Goal: Information Seeking & Learning: Understand process/instructions

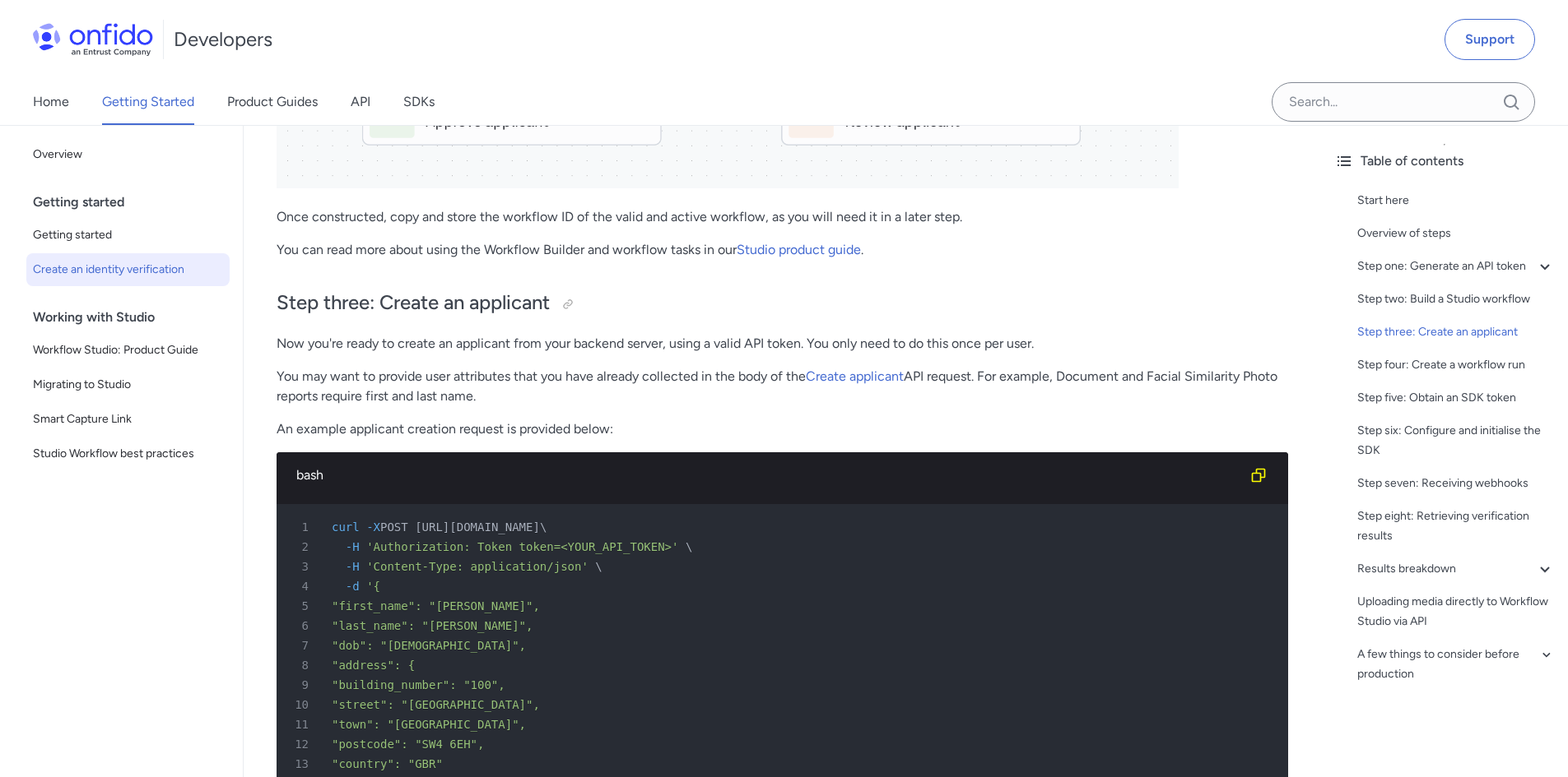
scroll to position [2879, 0]
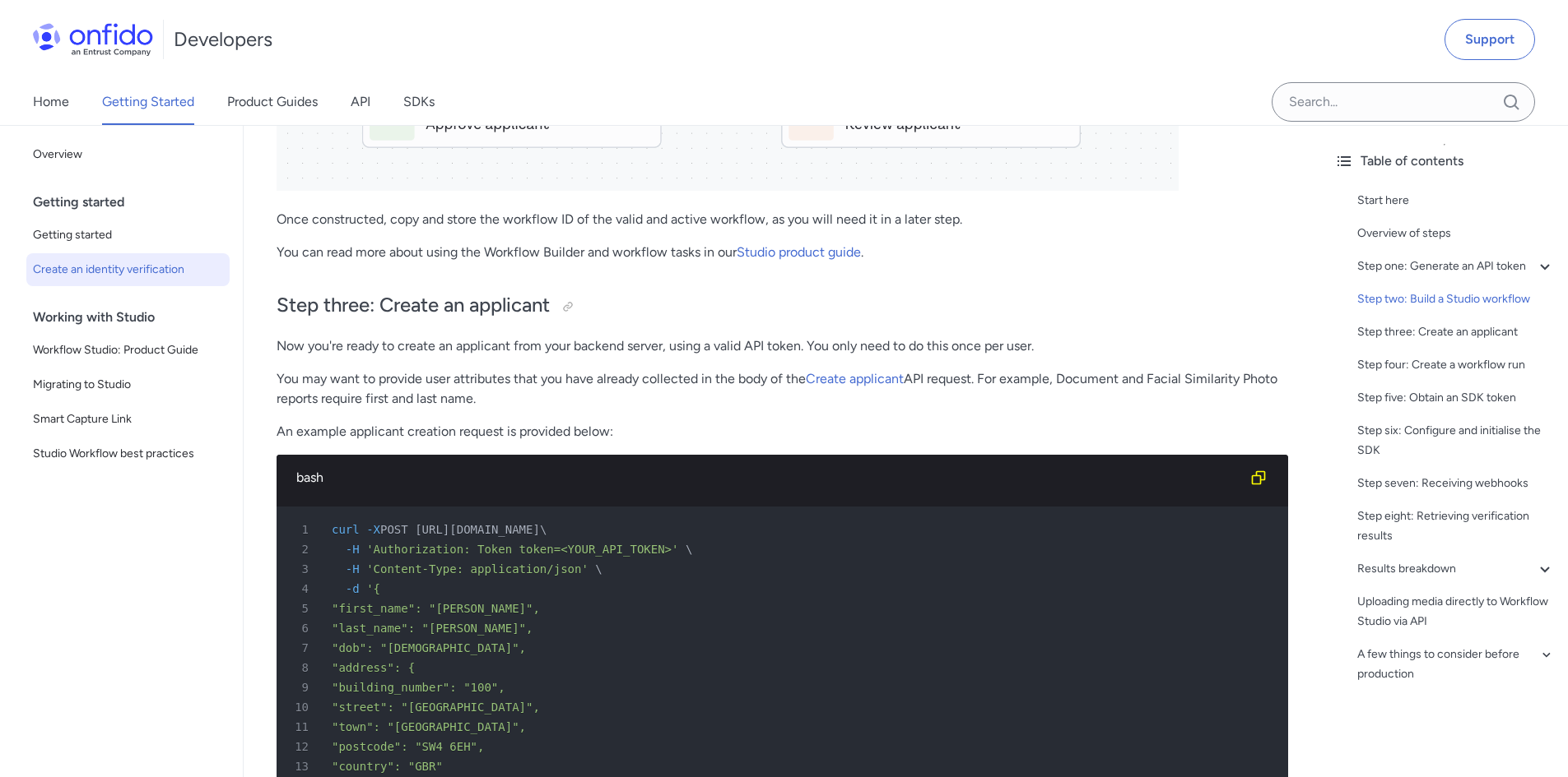
click at [407, 354] on p "Now you're ready to create an applicant from your backend server, using a valid…" at bounding box center [783, 346] width 1012 height 20
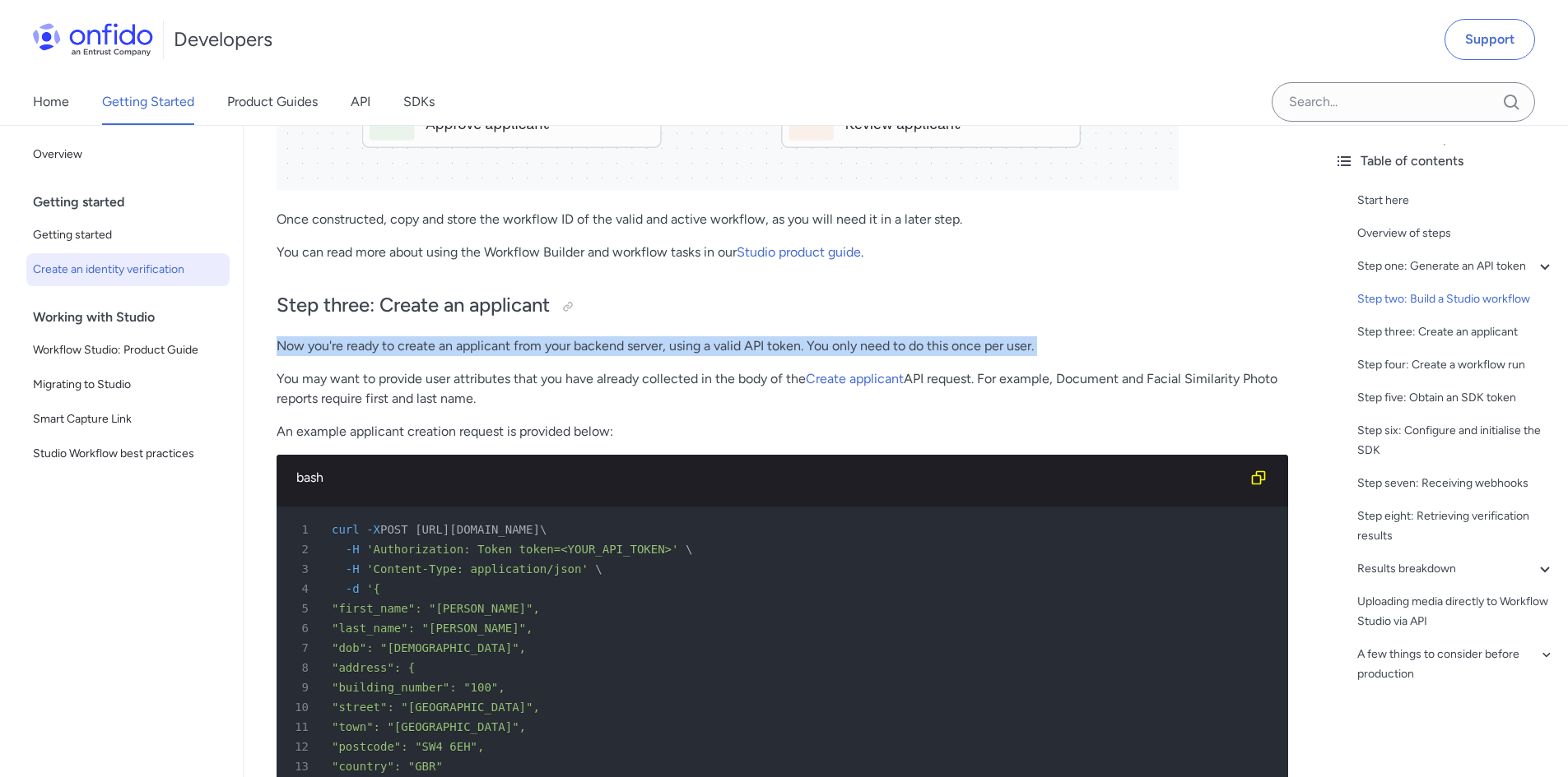
click at [407, 354] on p "Now you're ready to create an applicant from your backend server, using a valid…" at bounding box center [783, 346] width 1012 height 20
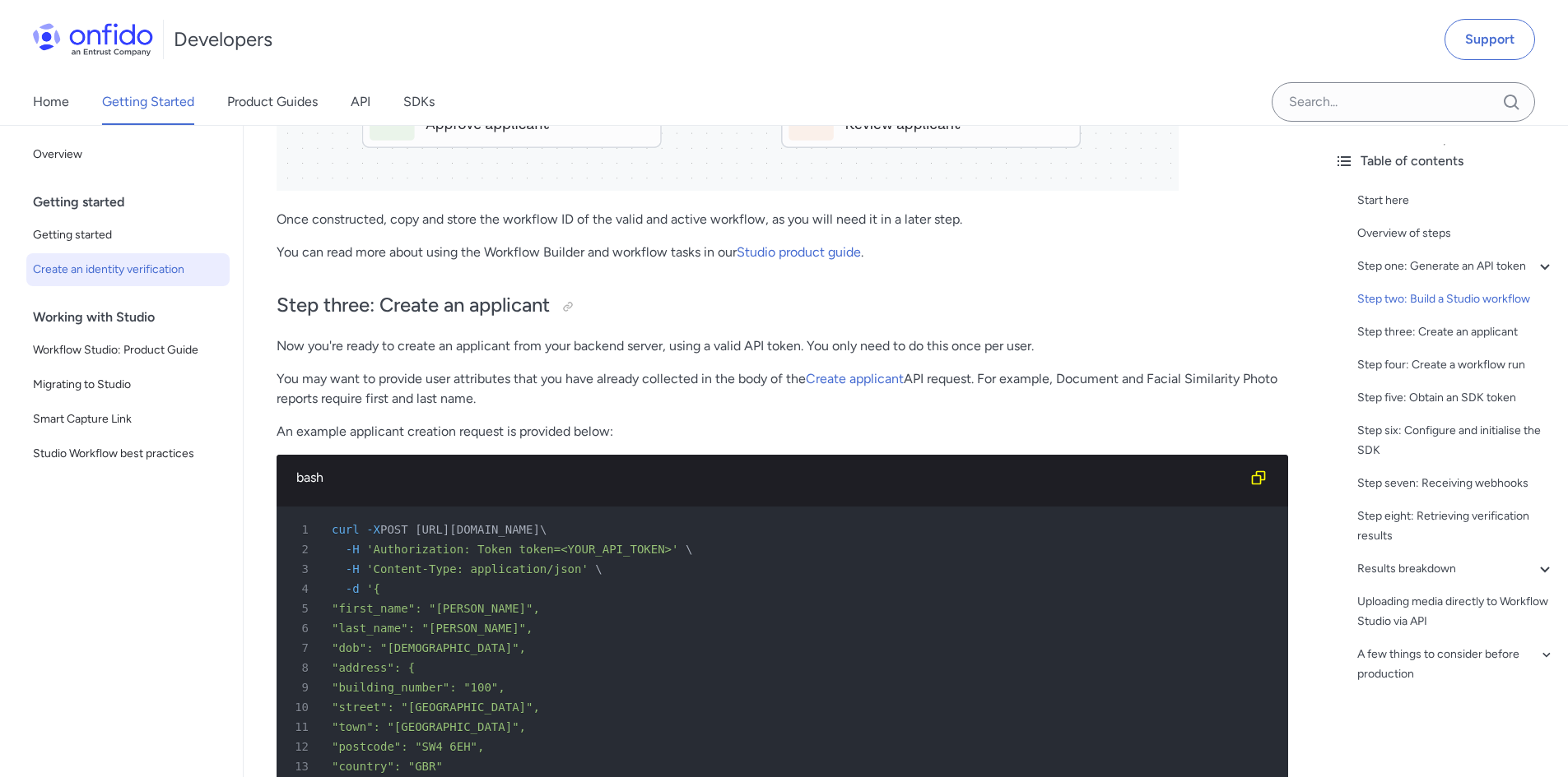
click at [390, 379] on p "You may want to provide user attributes that you have already collected in the …" at bounding box center [783, 388] width 1012 height 39
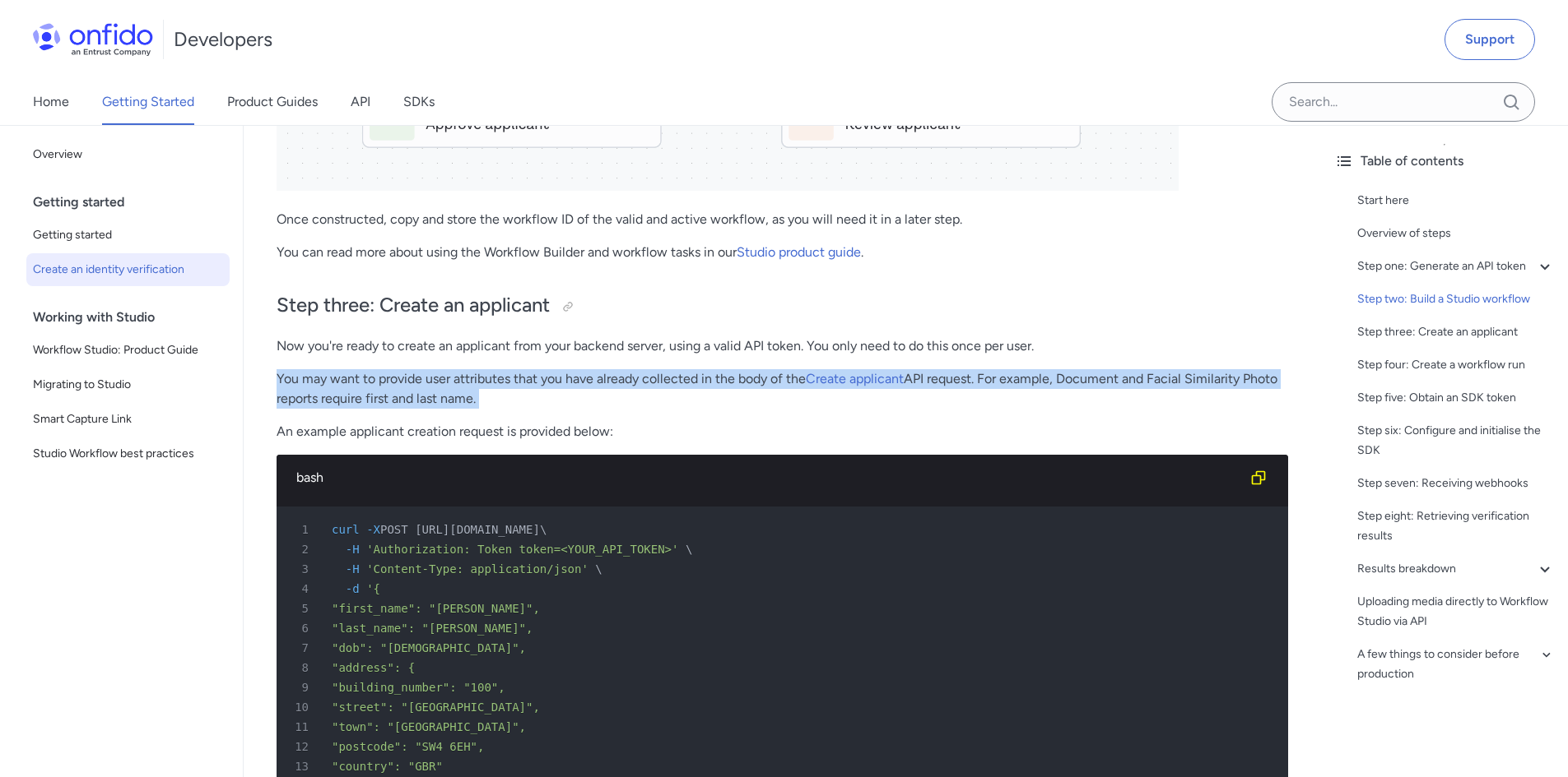
click at [390, 379] on p "You may want to provide user attributes that you have already collected in the …" at bounding box center [783, 388] width 1012 height 39
click at [387, 399] on p "You may want to provide user attributes that you have already collected in the …" at bounding box center [783, 388] width 1012 height 39
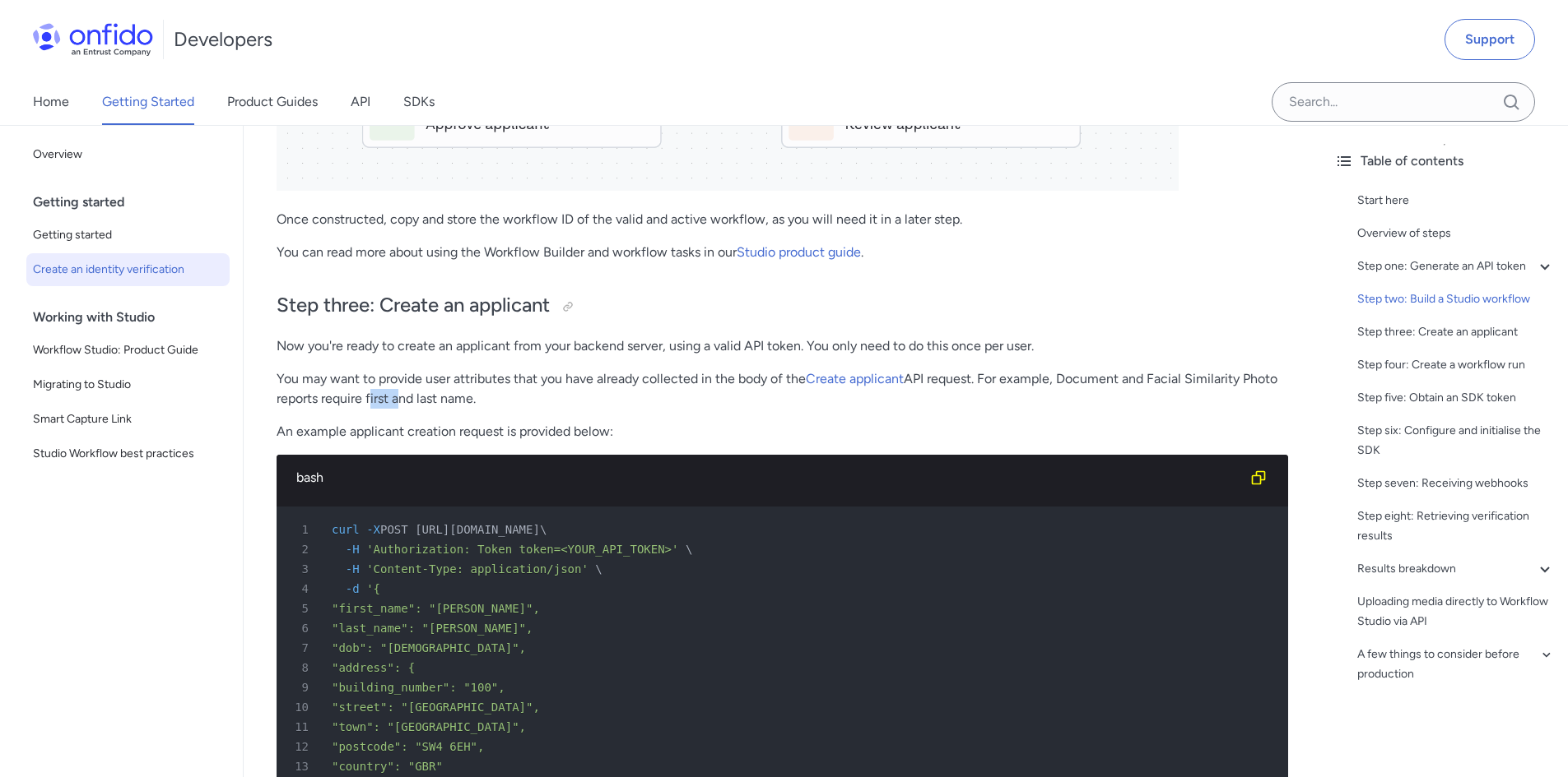
click at [387, 399] on p "You may want to provide user attributes that you have already collected in the …" at bounding box center [783, 388] width 1012 height 39
click at [598, 373] on p "You may want to provide user attributes that you have already collected in the …" at bounding box center [783, 388] width 1012 height 39
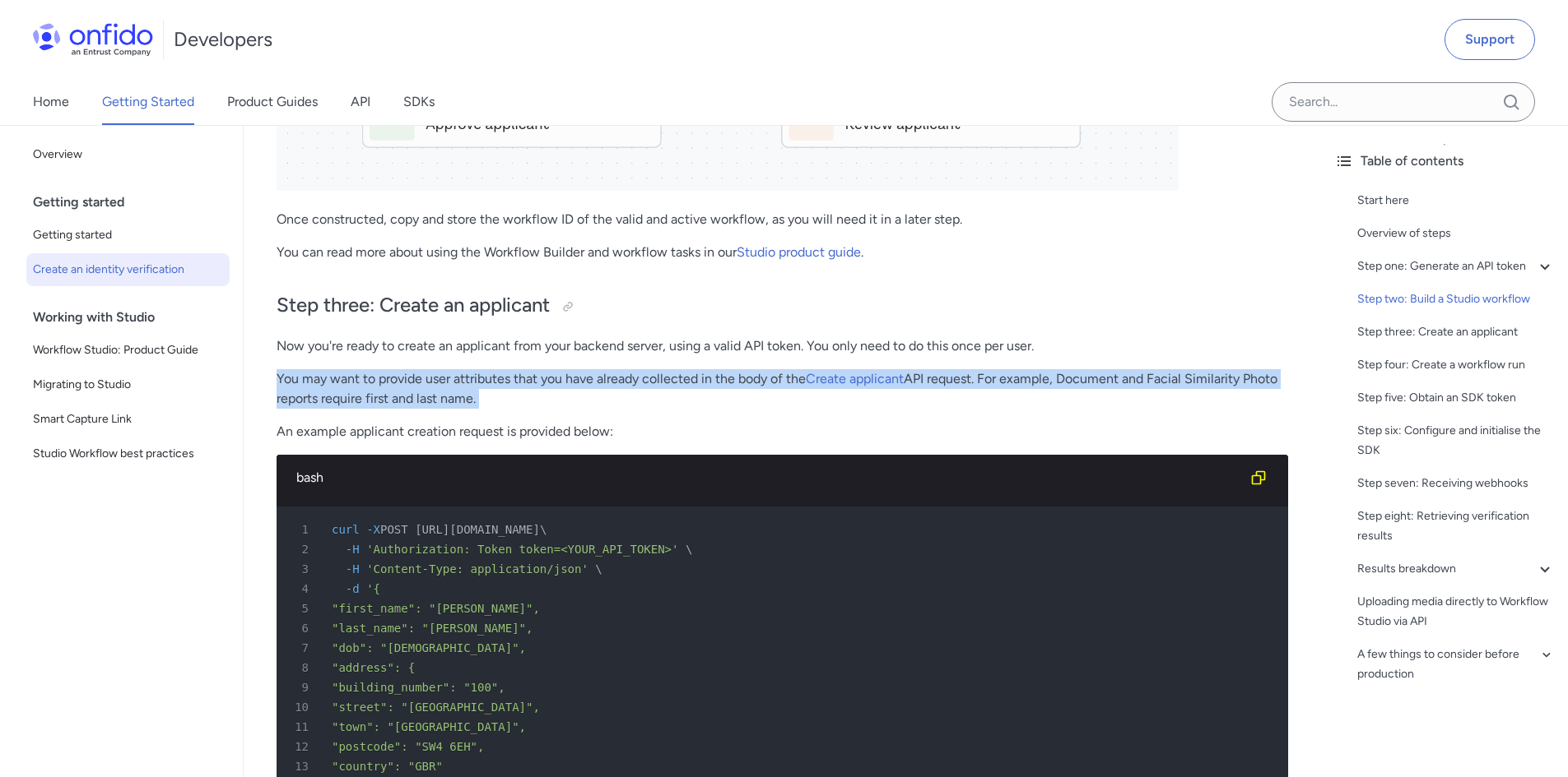
click at [598, 373] on p "You may want to provide user attributes that you have already collected in the …" at bounding box center [783, 388] width 1012 height 39
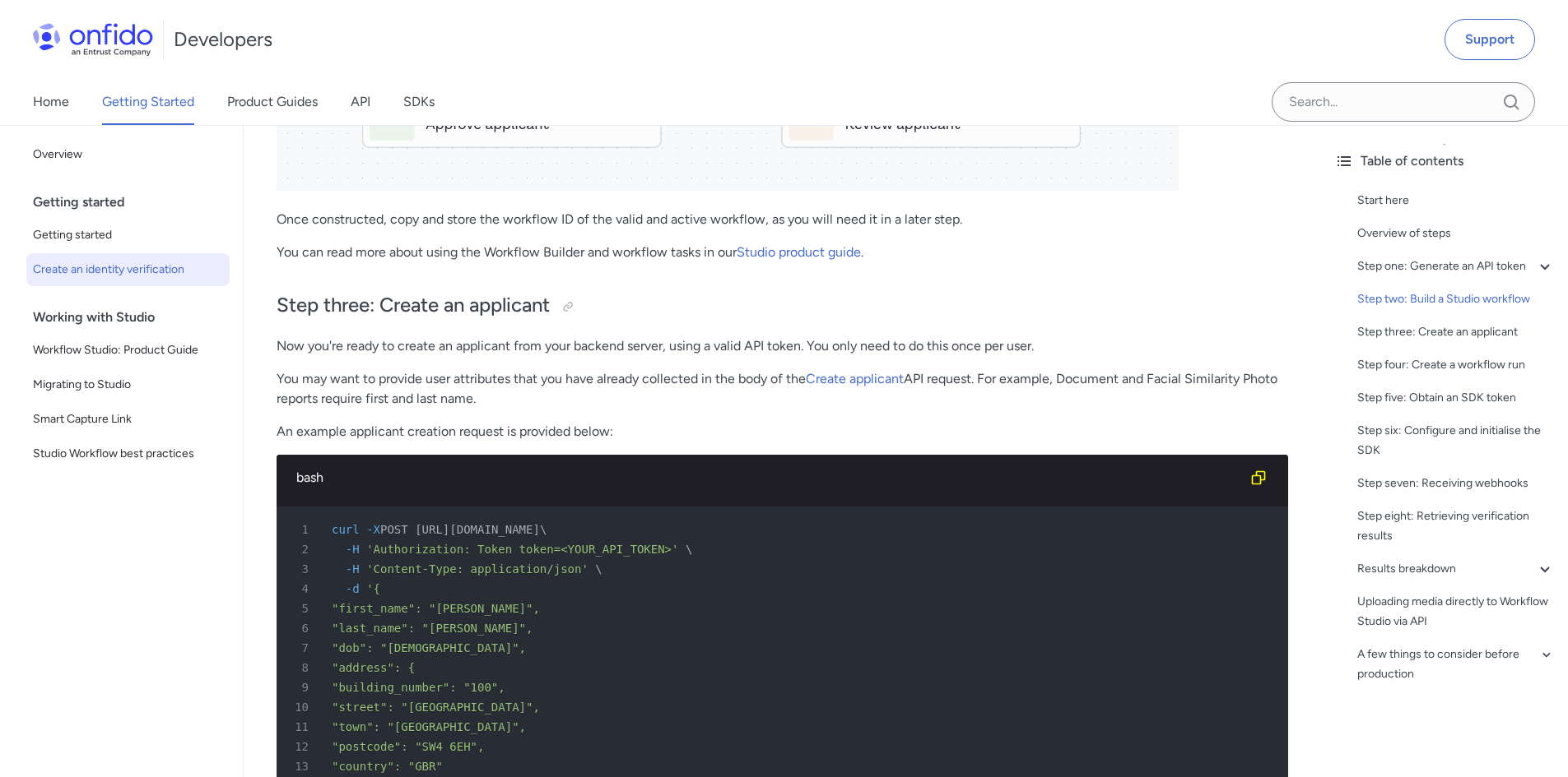
click at [373, 431] on p "An example applicant creation request is provided below:" at bounding box center [783, 432] width 1012 height 20
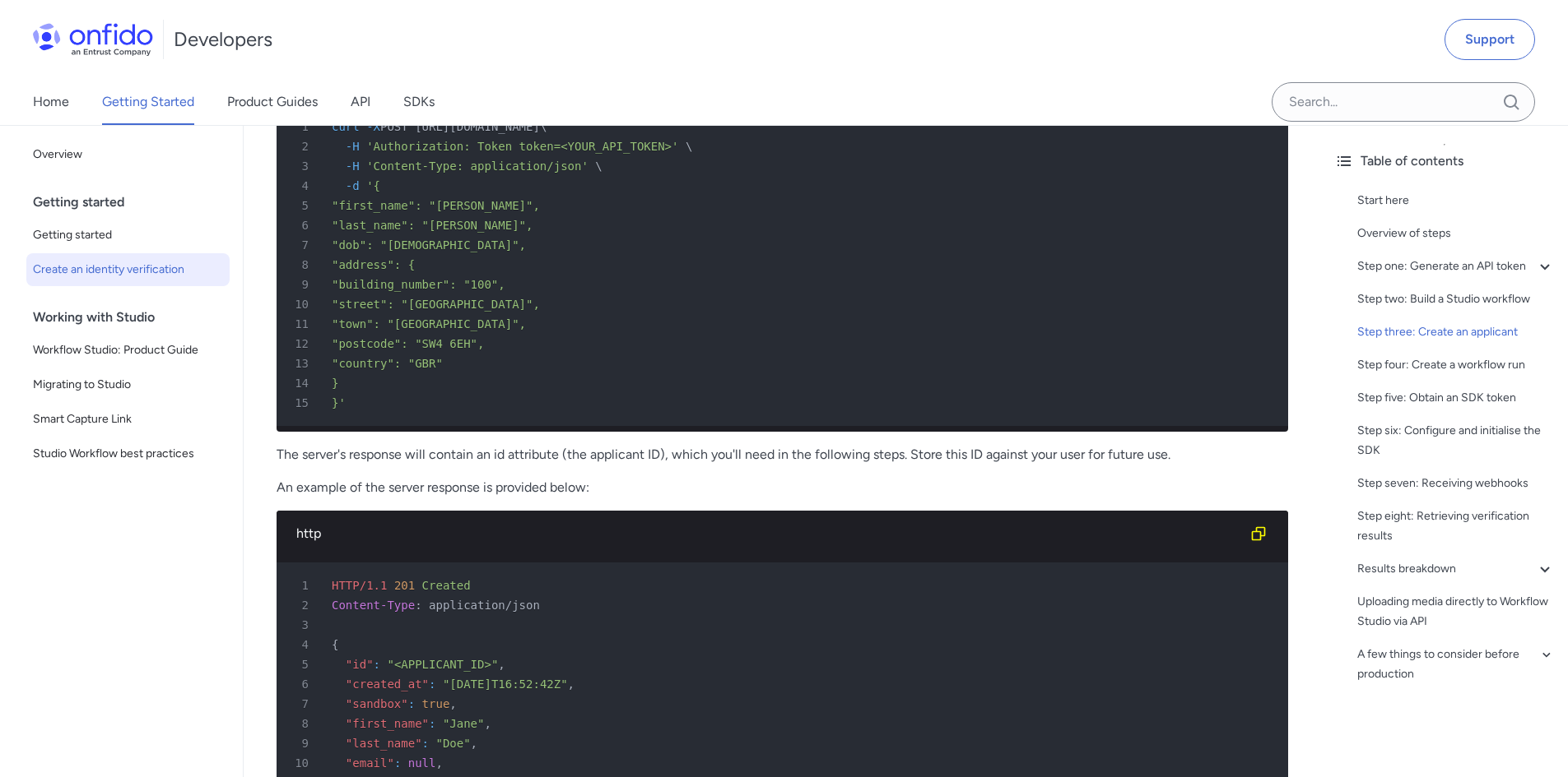
scroll to position [3373, 0]
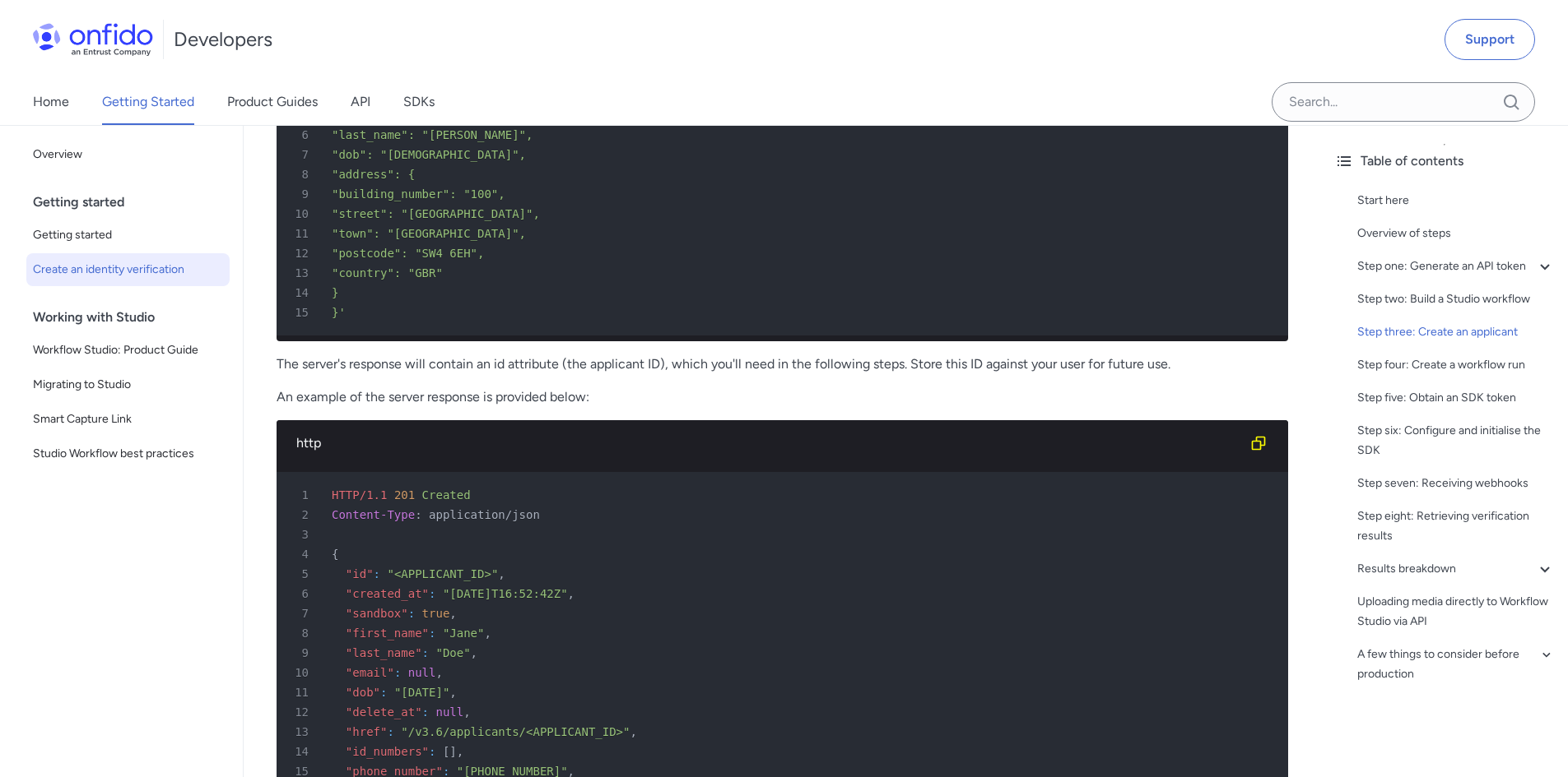
click at [379, 369] on p "The server's response will contain an id attribute (the applicant ID), which yo…" at bounding box center [783, 364] width 1012 height 20
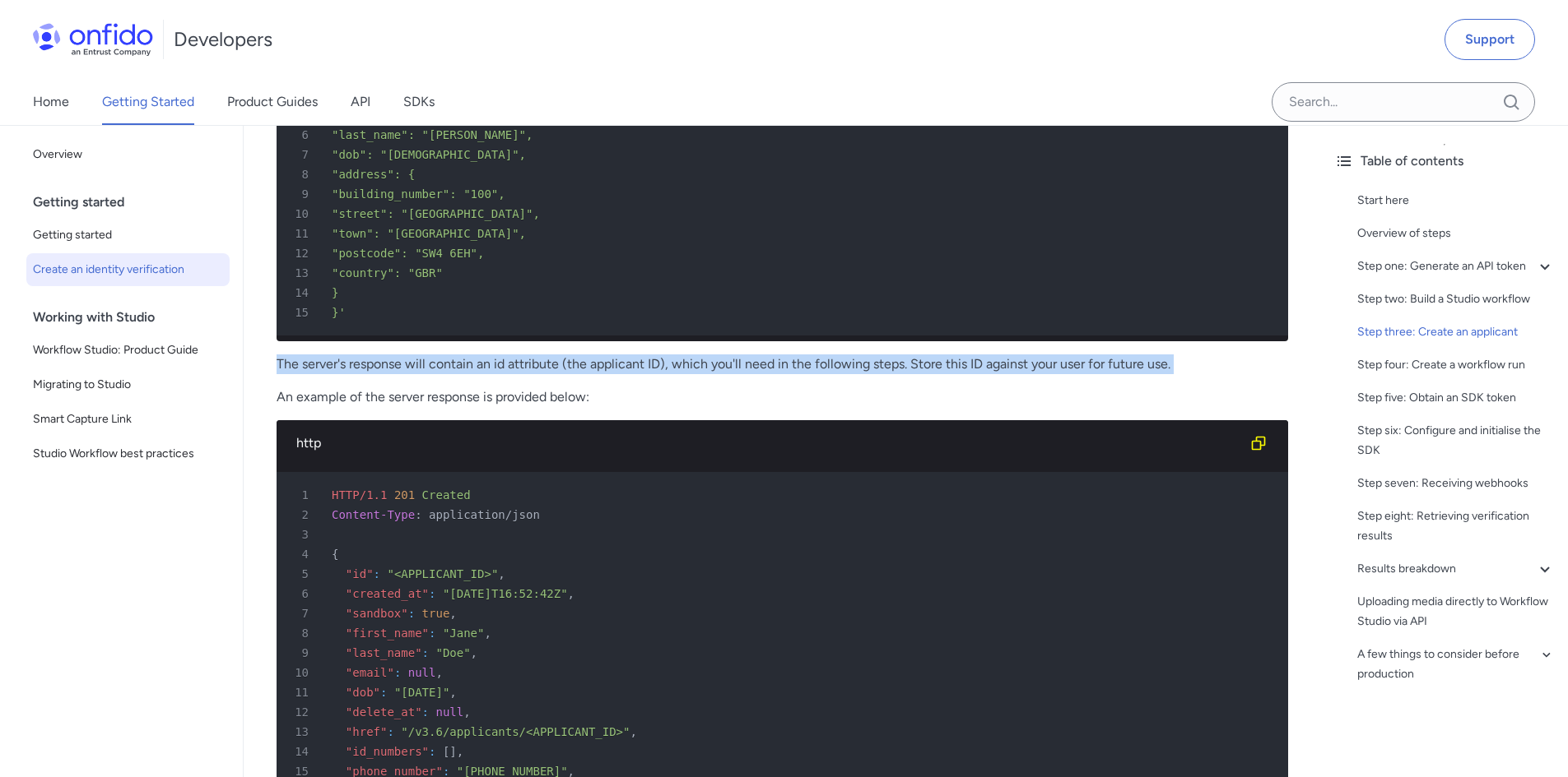
click at [379, 369] on p "The server's response will contain an id attribute (the applicant ID), which yo…" at bounding box center [783, 364] width 1012 height 20
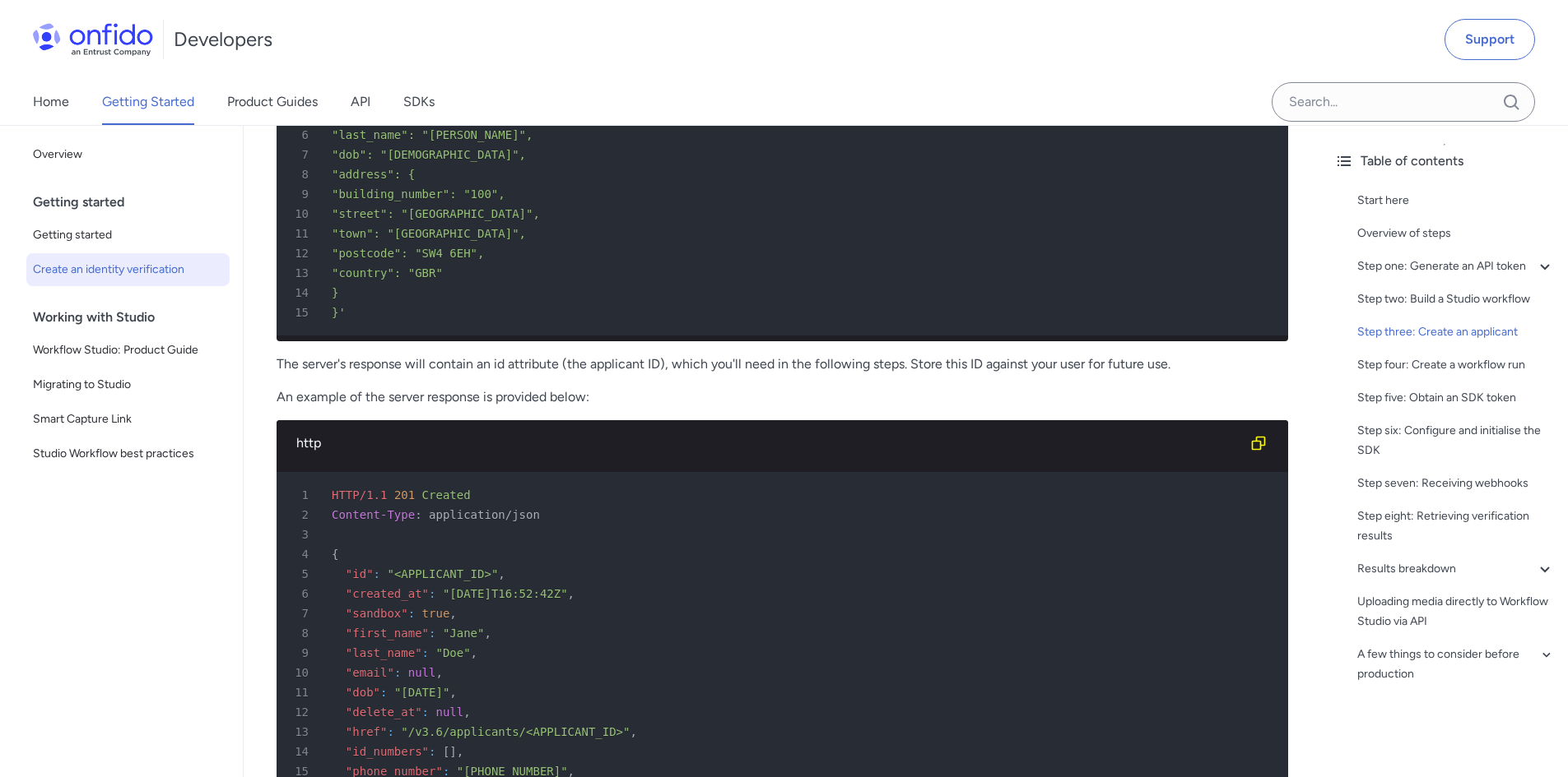
click at [368, 405] on p "An example of the server response is provided below:" at bounding box center [783, 397] width 1012 height 20
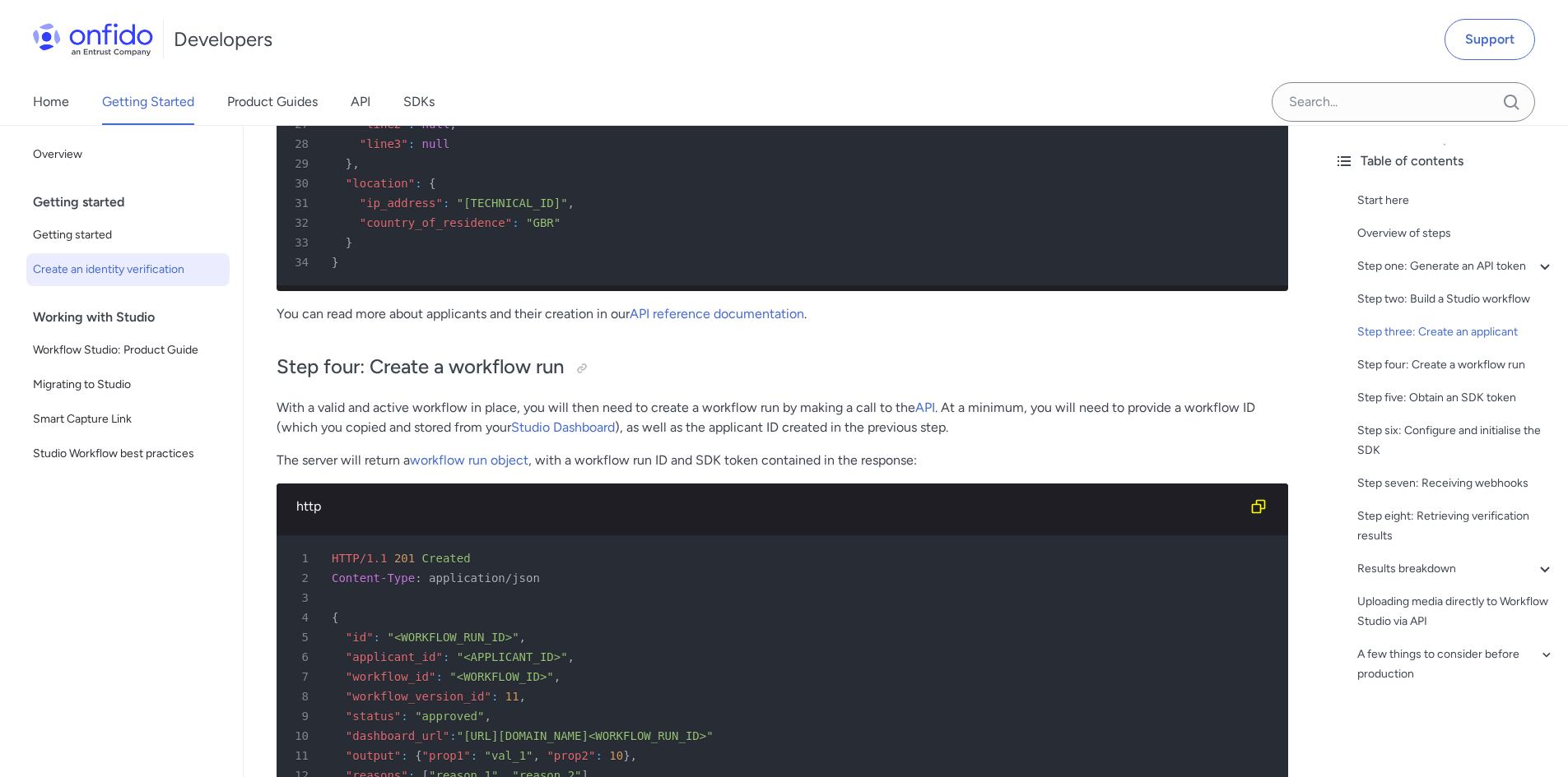
scroll to position [4277, 0]
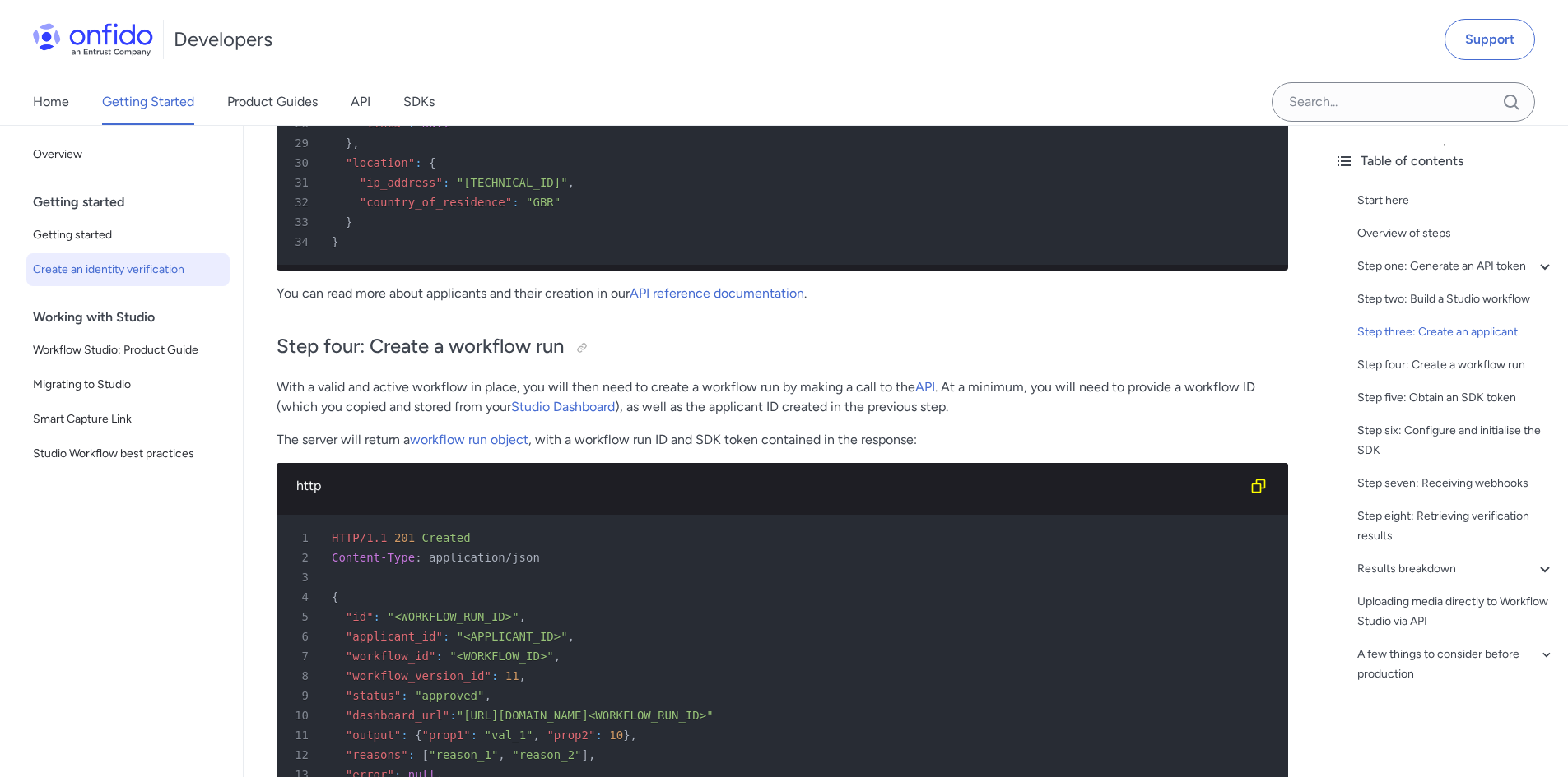
click at [360, 417] on p "With a valid and active workflow in place, you will then need to create a workf…" at bounding box center [783, 397] width 1012 height 39
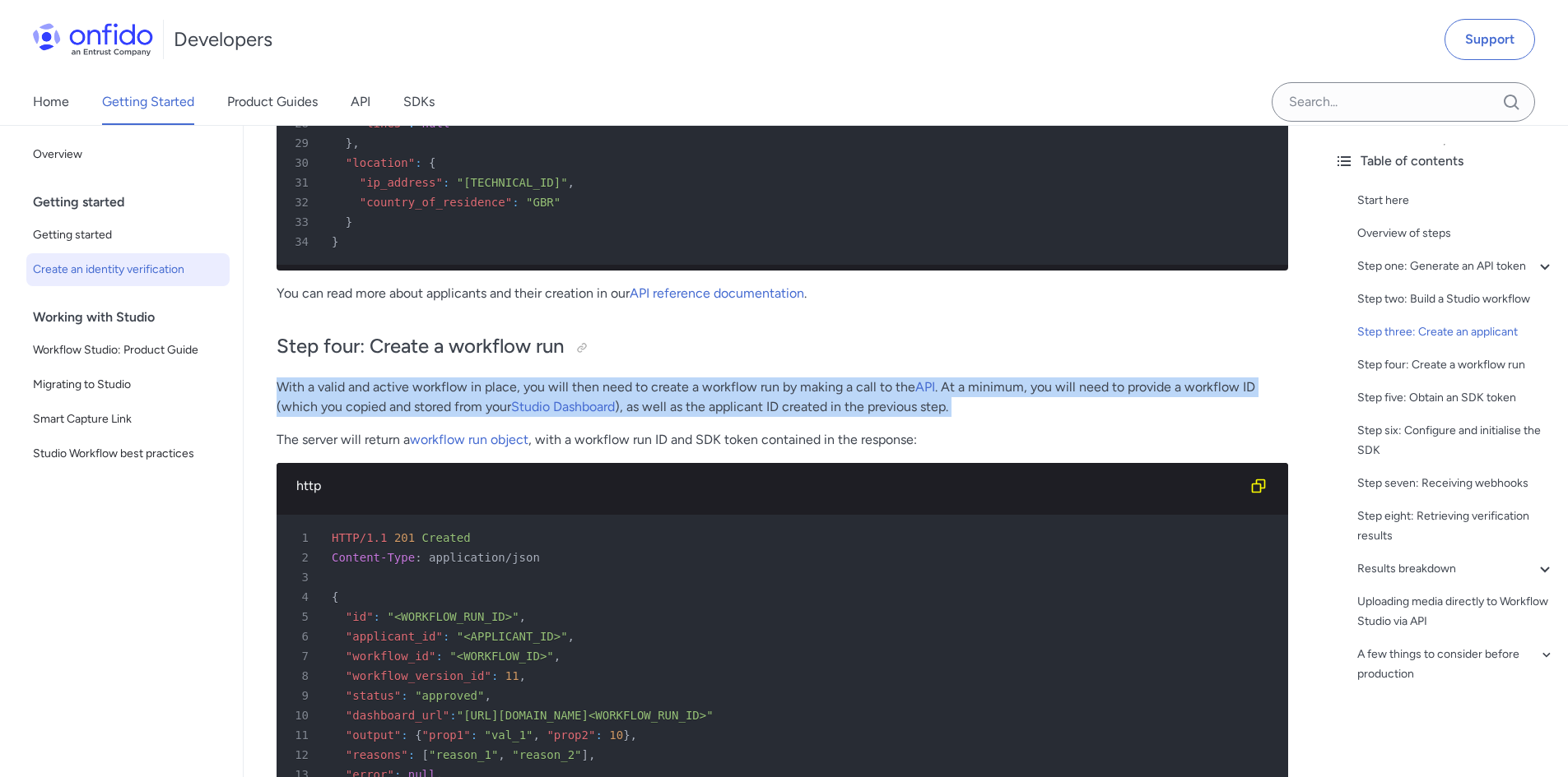
click at [360, 417] on p "With a valid and active workflow in place, you will then need to create a workf…" at bounding box center [783, 397] width 1012 height 39
click at [353, 409] on p "With a valid and active workflow in place, you will then need to create a workf…" at bounding box center [783, 397] width 1012 height 39
click at [770, 401] on div "Quick start guide: create an identity verification Start here This quick start …" at bounding box center [783, 287] width 1012 height 8839
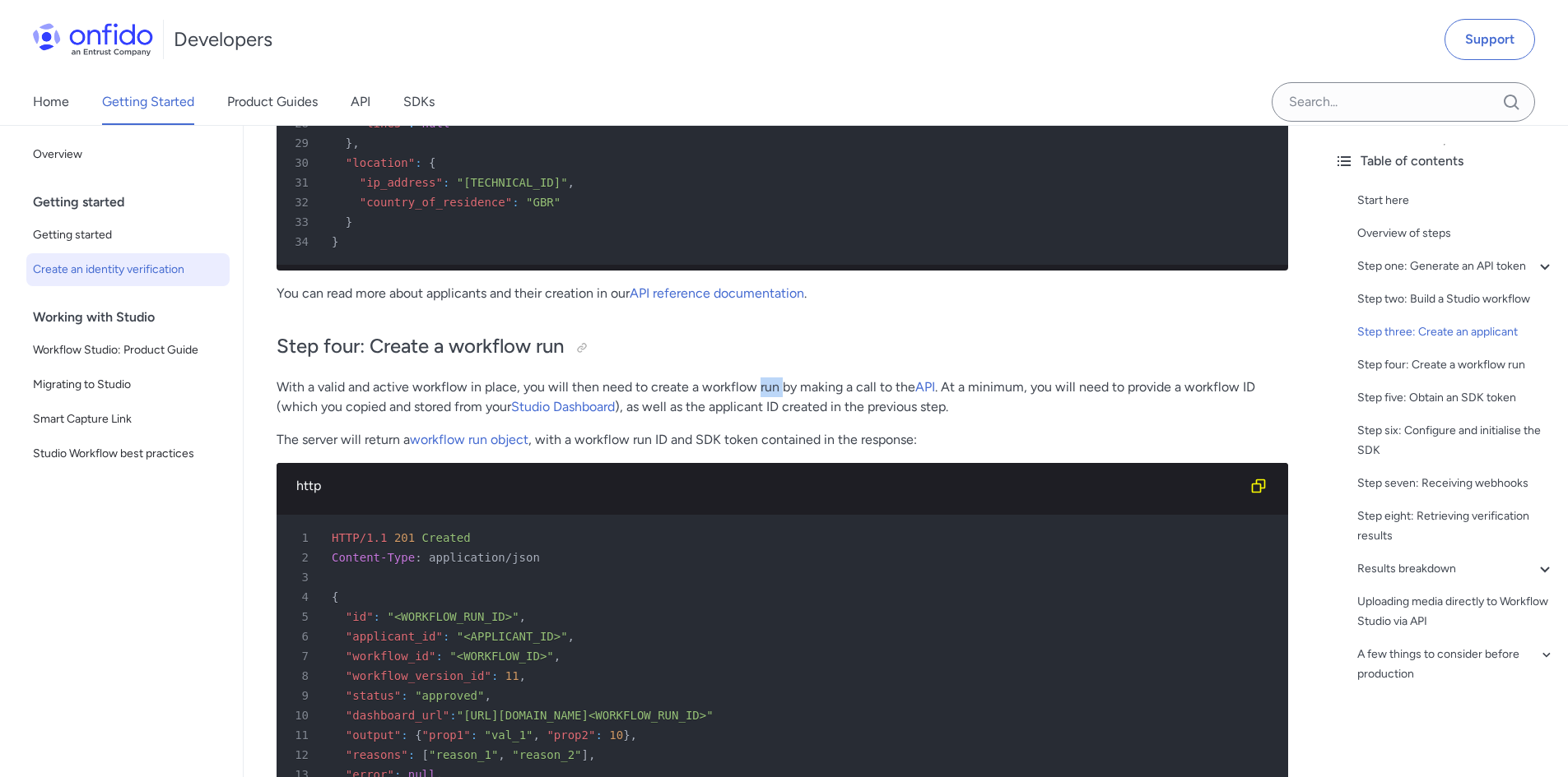
click at [770, 401] on div "Quick start guide: create an identity verification Start here This quick start …" at bounding box center [783, 287] width 1012 height 8839
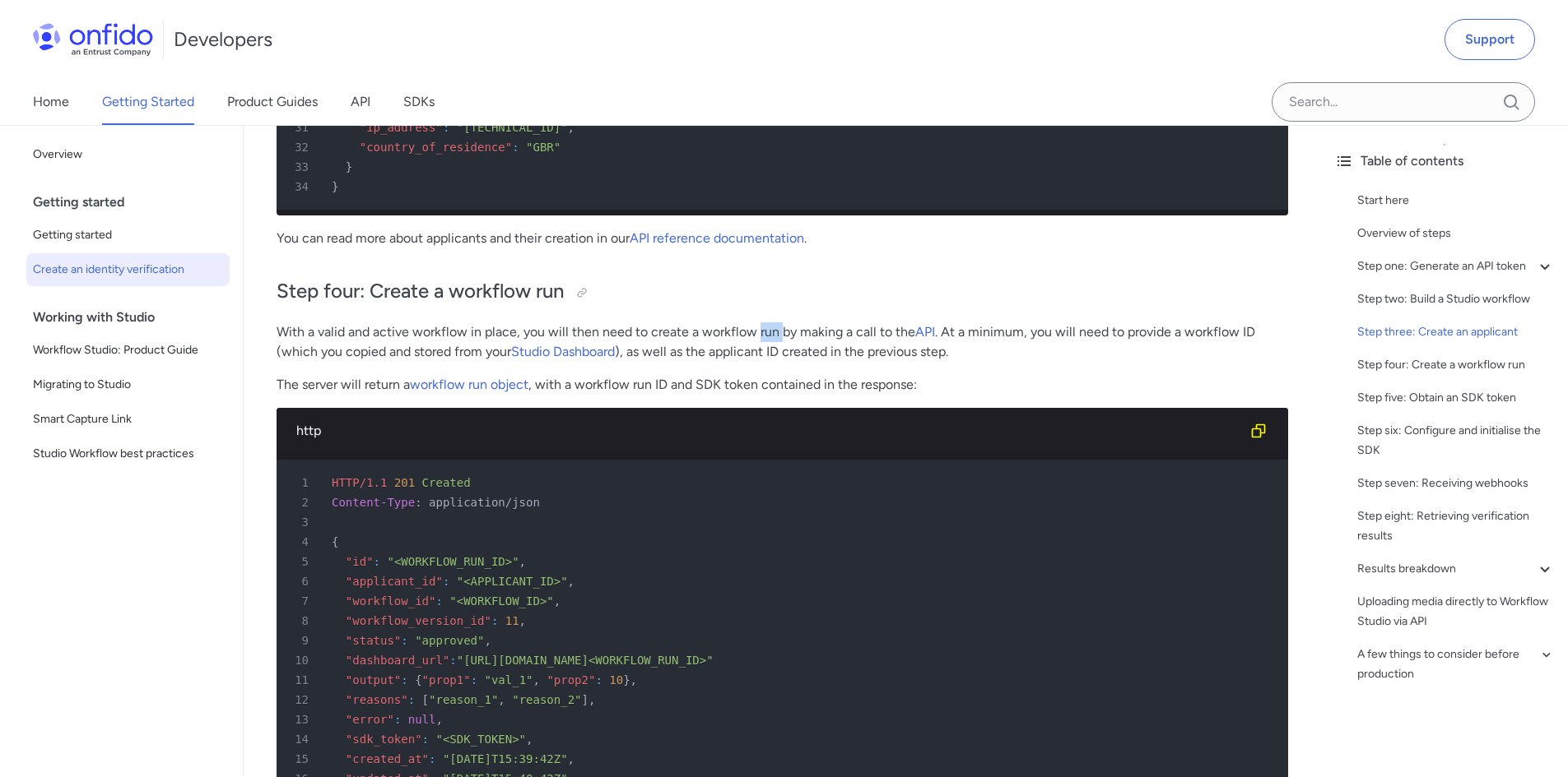
scroll to position [4442, 0]
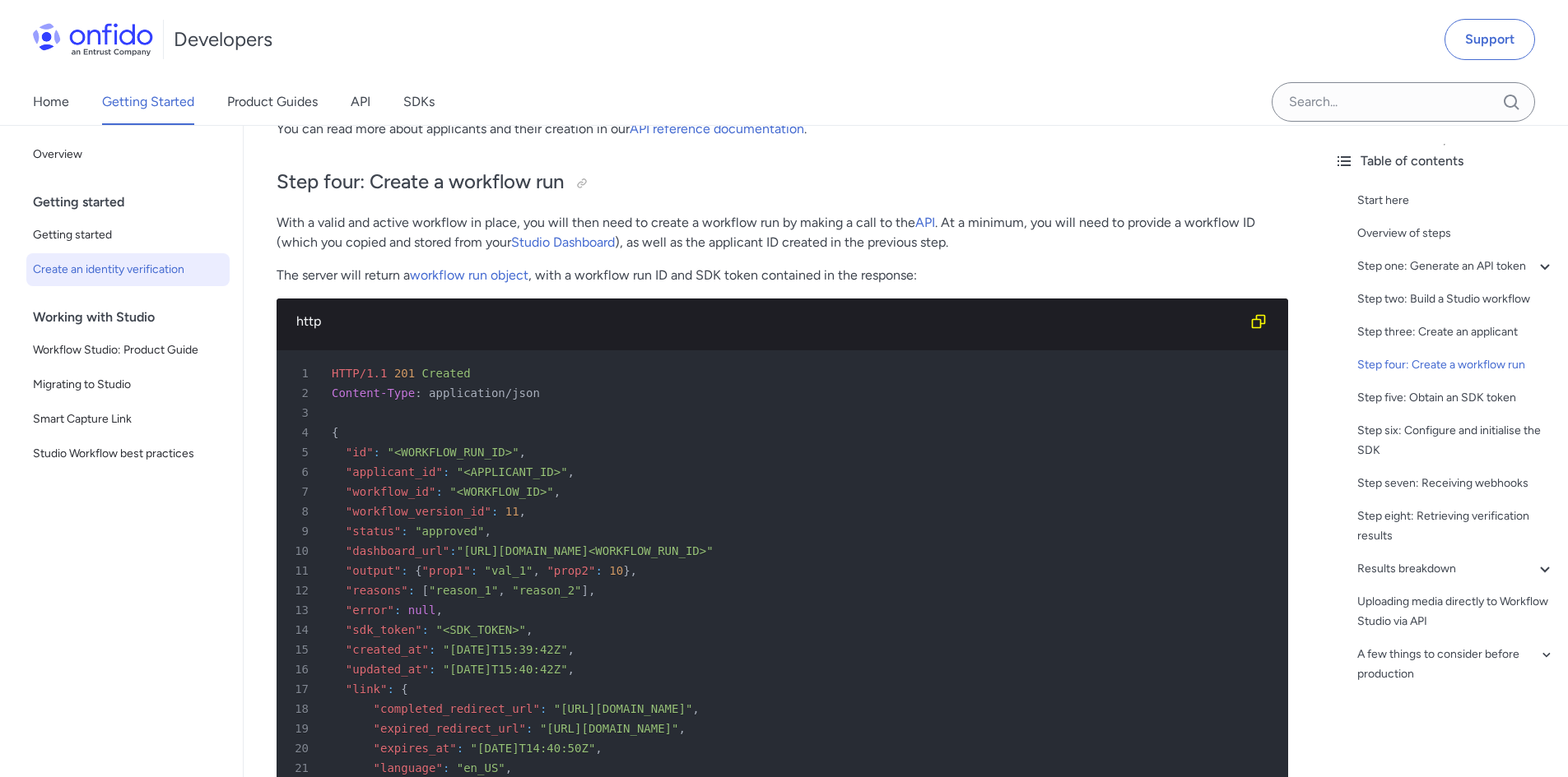
click at [401, 558] on span ""dashboard_url"" at bounding box center [397, 551] width 104 height 13
click at [689, 285] on p "The server will return a workflow run object , with a workflow run ID and SDK t…" at bounding box center [783, 275] width 1012 height 20
click at [610, 285] on p "The server will return a workflow run object , with a workflow run ID and SDK t…" at bounding box center [783, 275] width 1012 height 20
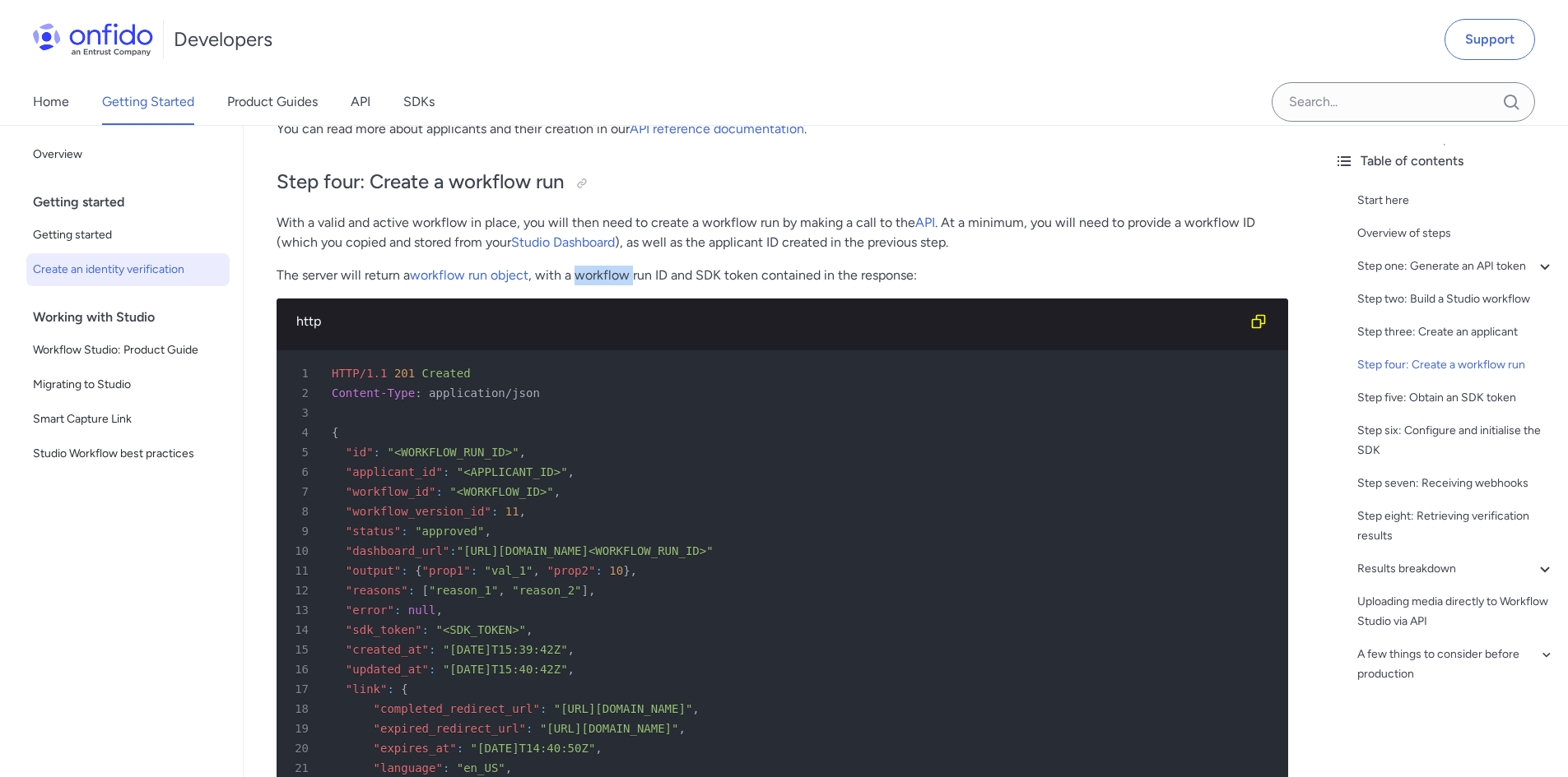
click at [610, 285] on p "The server will return a workflow run object , with a workflow run ID and SDK t…" at bounding box center [783, 275] width 1012 height 20
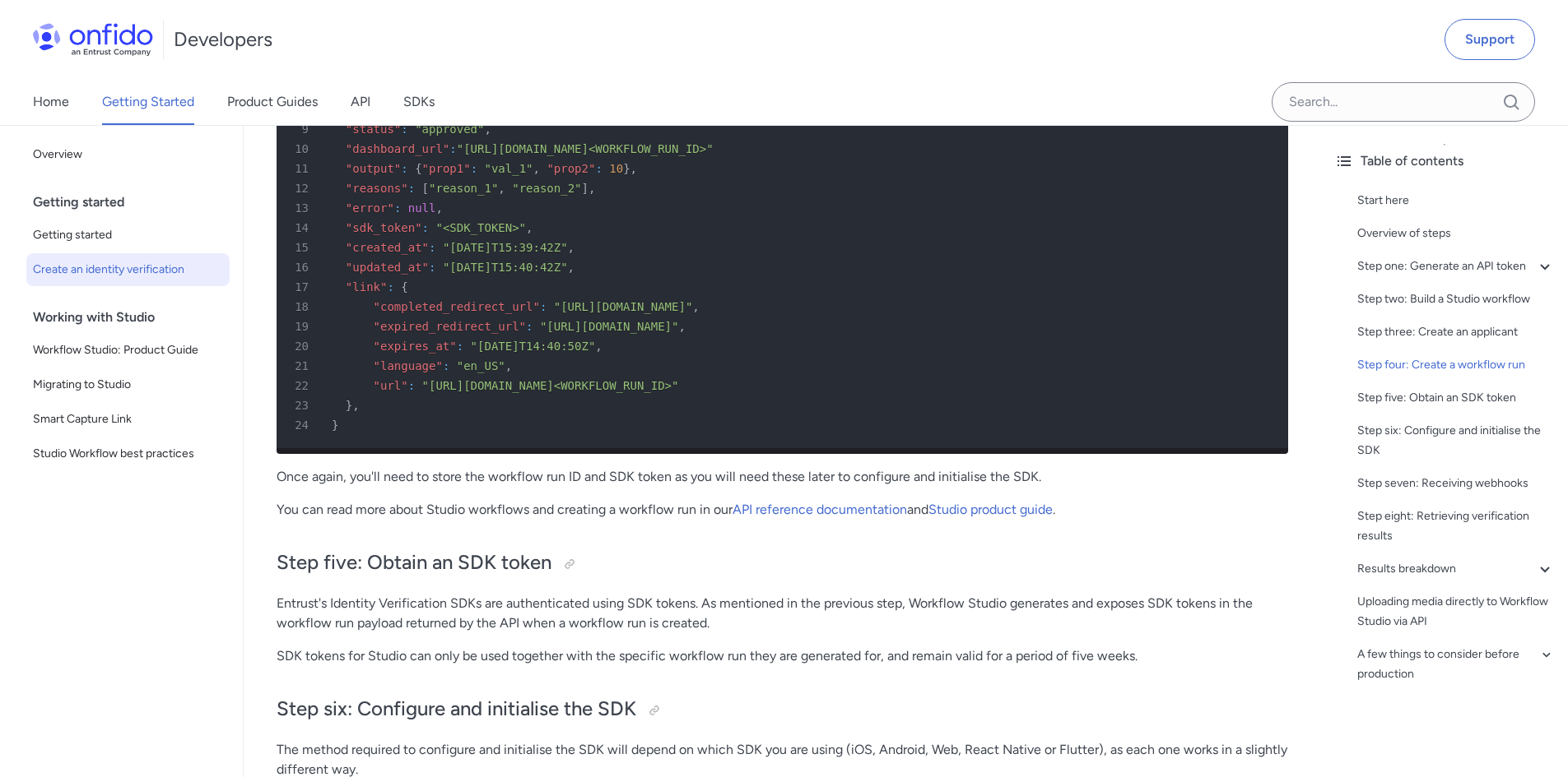
scroll to position [4853, 0]
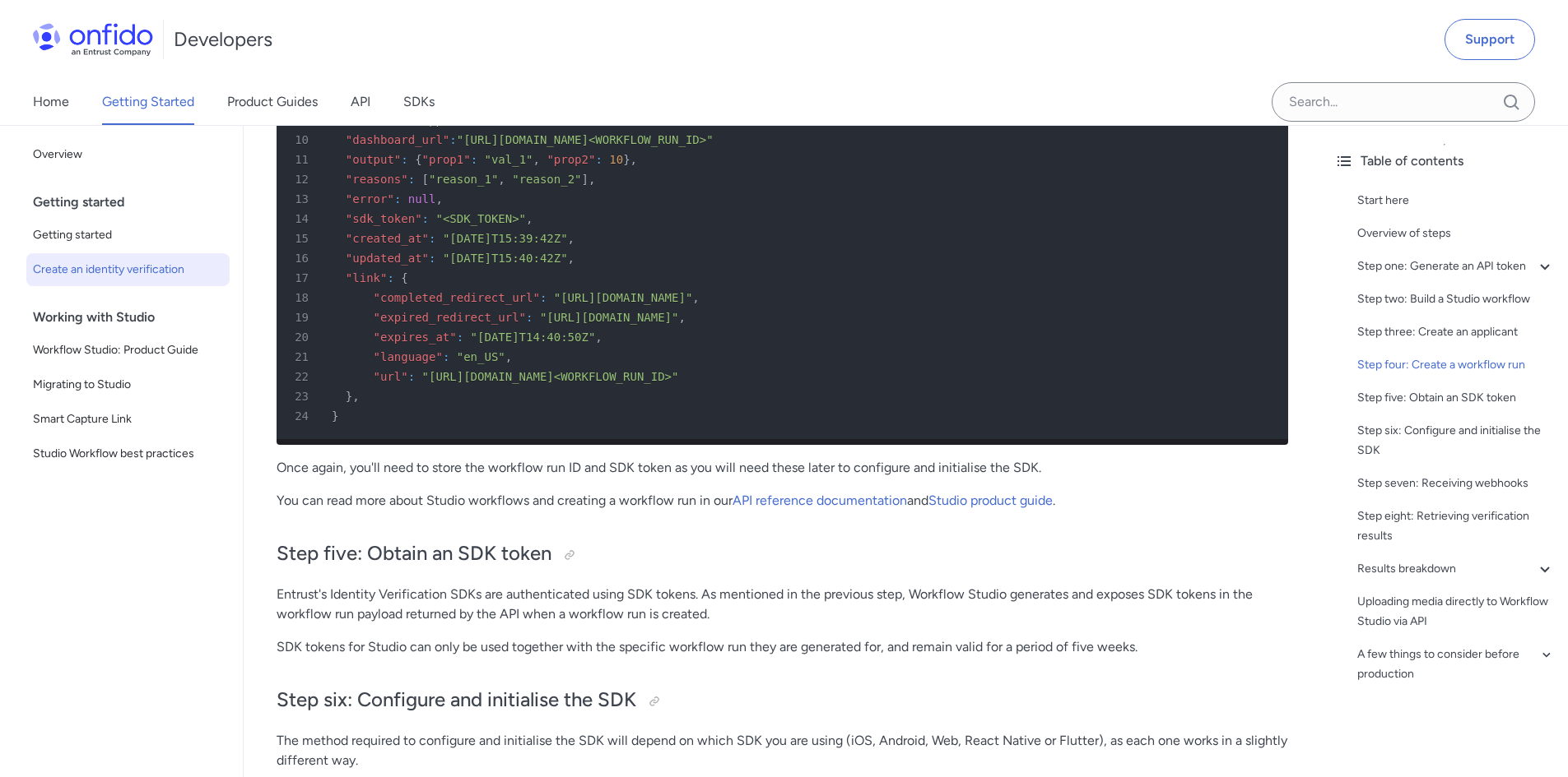
click at [440, 478] on p "Once again, you'll need to store the workflow run ID and SDK token as you will …" at bounding box center [783, 468] width 1012 height 20
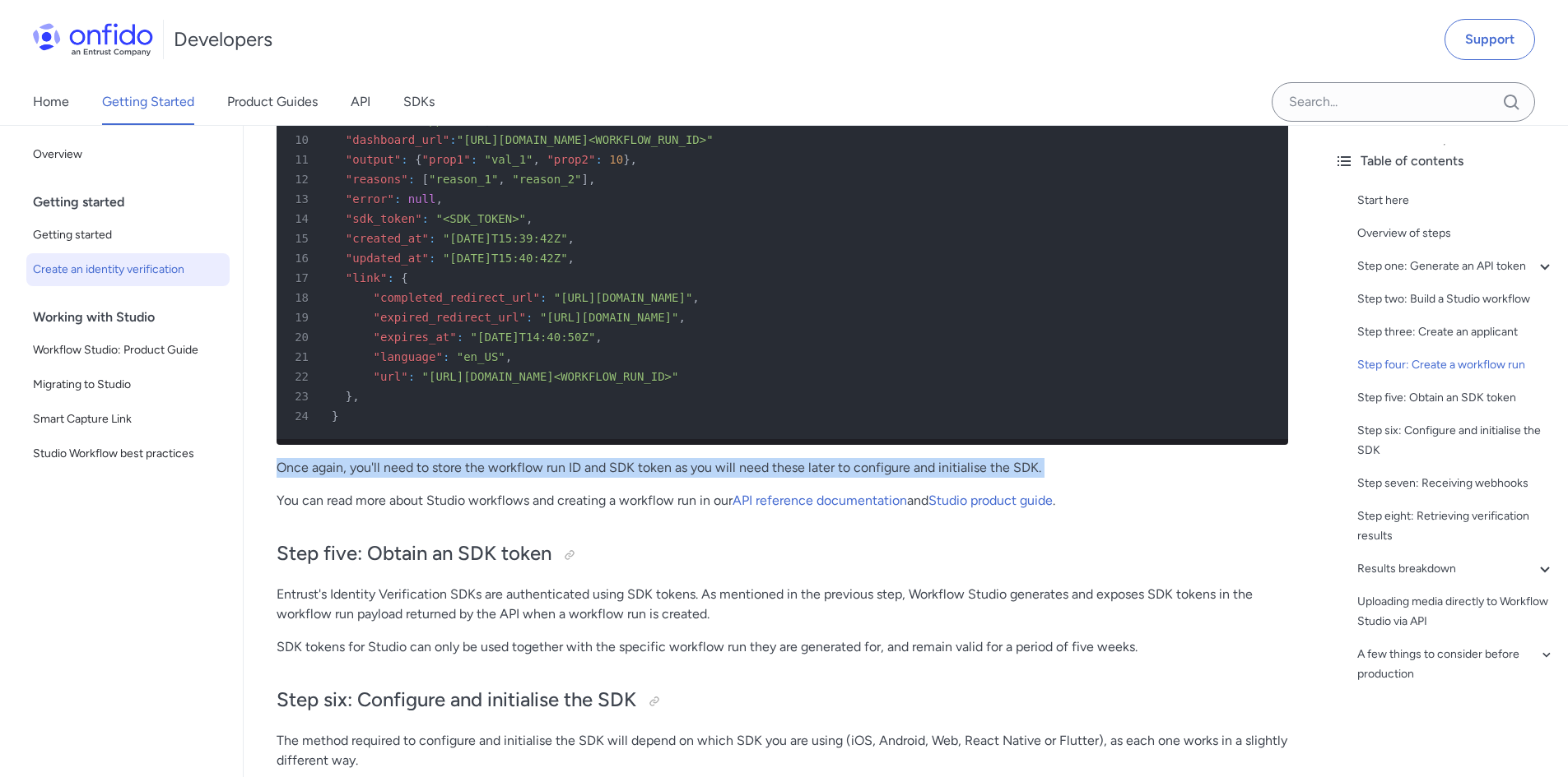
click at [440, 478] on p "Once again, you'll need to store the workflow run ID and SDK token as you will …" at bounding box center [783, 468] width 1012 height 20
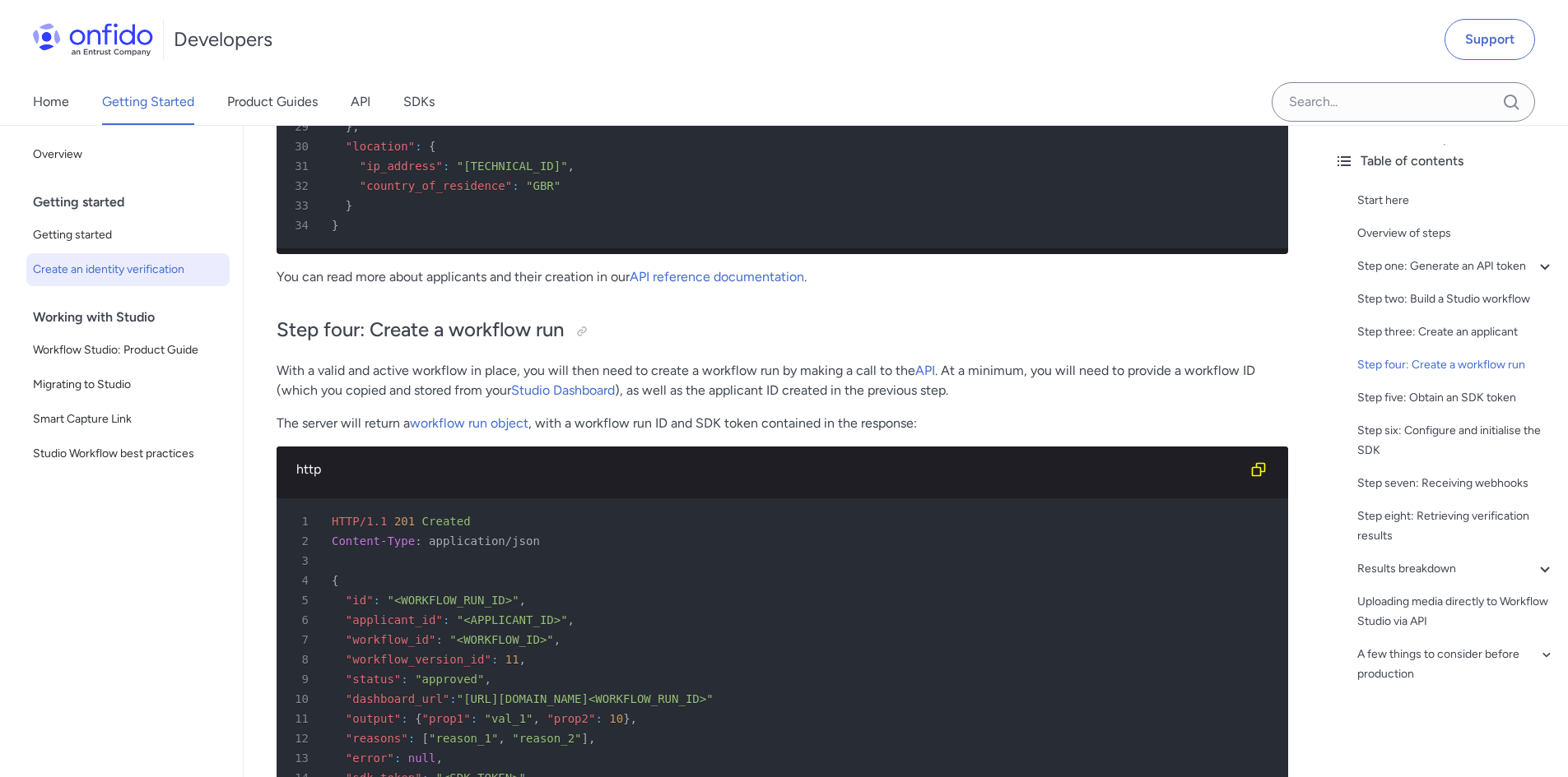
scroll to position [4277, 0]
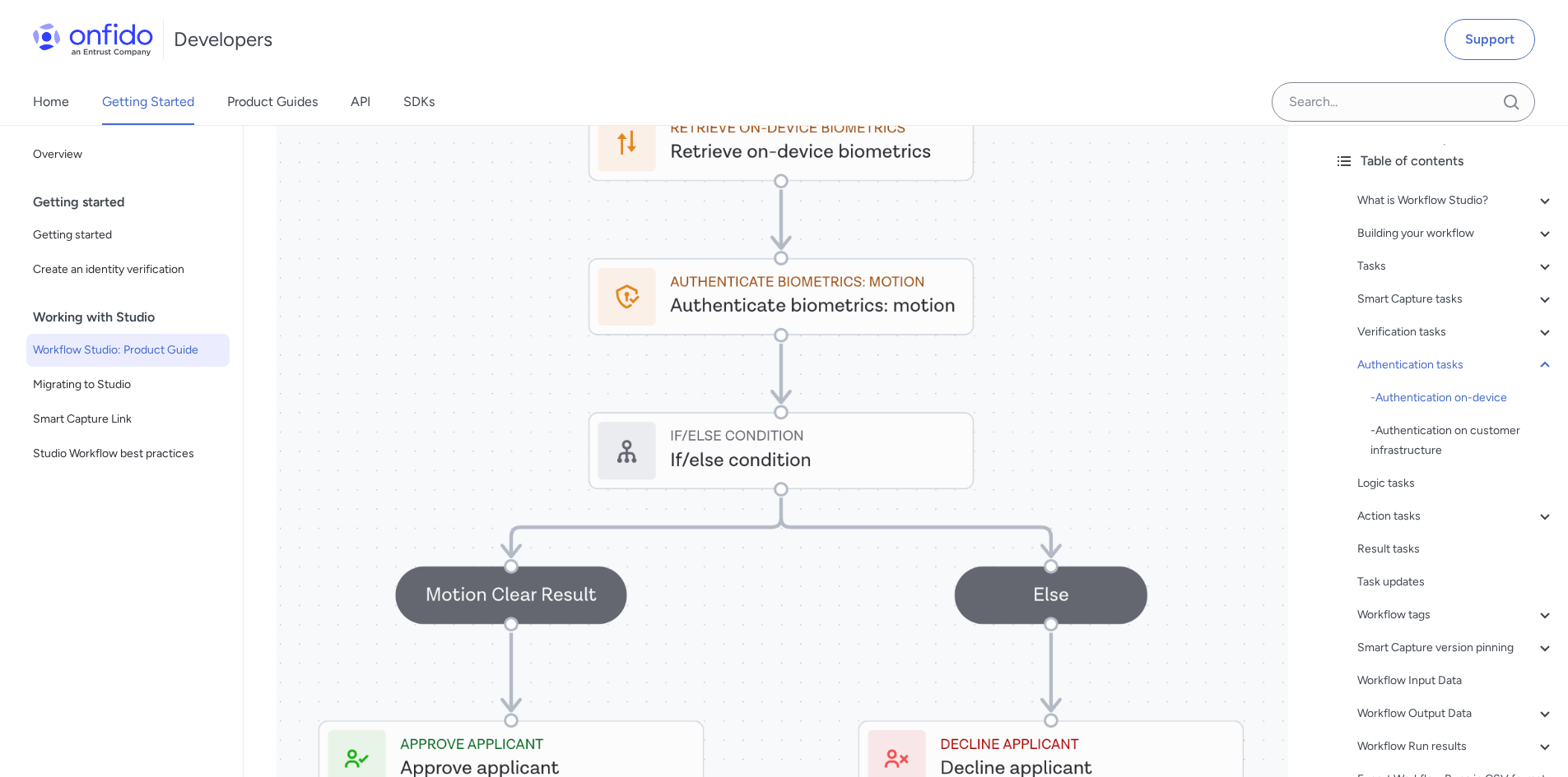
scroll to position [18591, 0]
